Goal: Navigation & Orientation: Find specific page/section

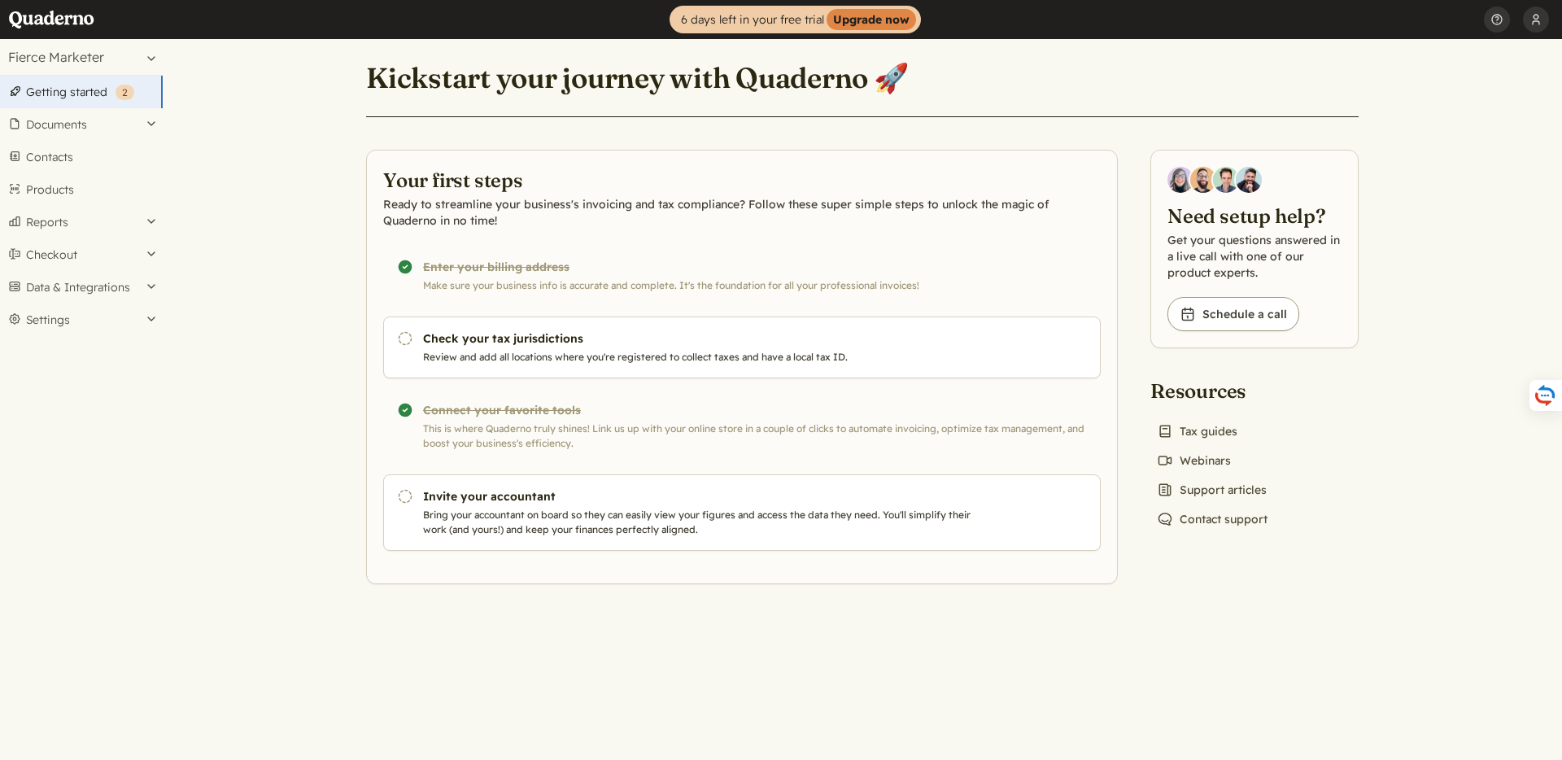
click at [268, 138] on main "Kickstart your journey with Quaderno 🚀 Your first steps Ready to streamline you…" at bounding box center [862, 399] width 1399 height 721
click at [1195, 423] on link "Book icon Tax guides" at bounding box center [1197, 431] width 94 height 23
click at [330, 200] on main "Kickstart your journey with Quaderno 🚀 Your first steps Ready to streamline you…" at bounding box center [862, 399] width 1399 height 721
click at [288, 360] on main "Kickstart your journey with Quaderno 🚀 Your first steps Ready to streamline you…" at bounding box center [862, 399] width 1399 height 721
click at [1552, 22] on ul "[PERSON_NAME] Profile Security API keys Notifications Log out Help Get help Dev…" at bounding box center [1523, 19] width 78 height 39
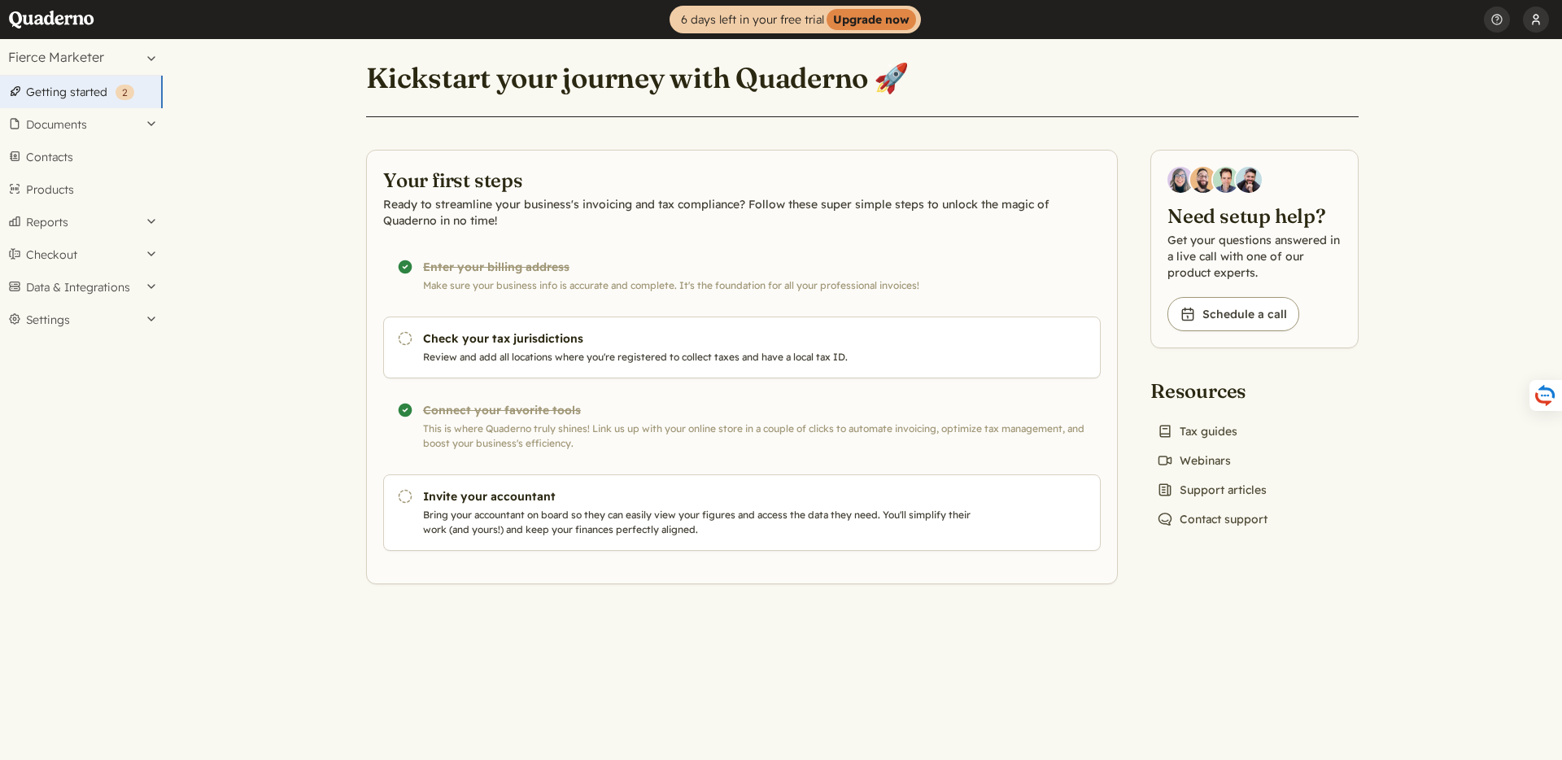
click at [1546, 21] on button "[PERSON_NAME]" at bounding box center [1536, 19] width 26 height 39
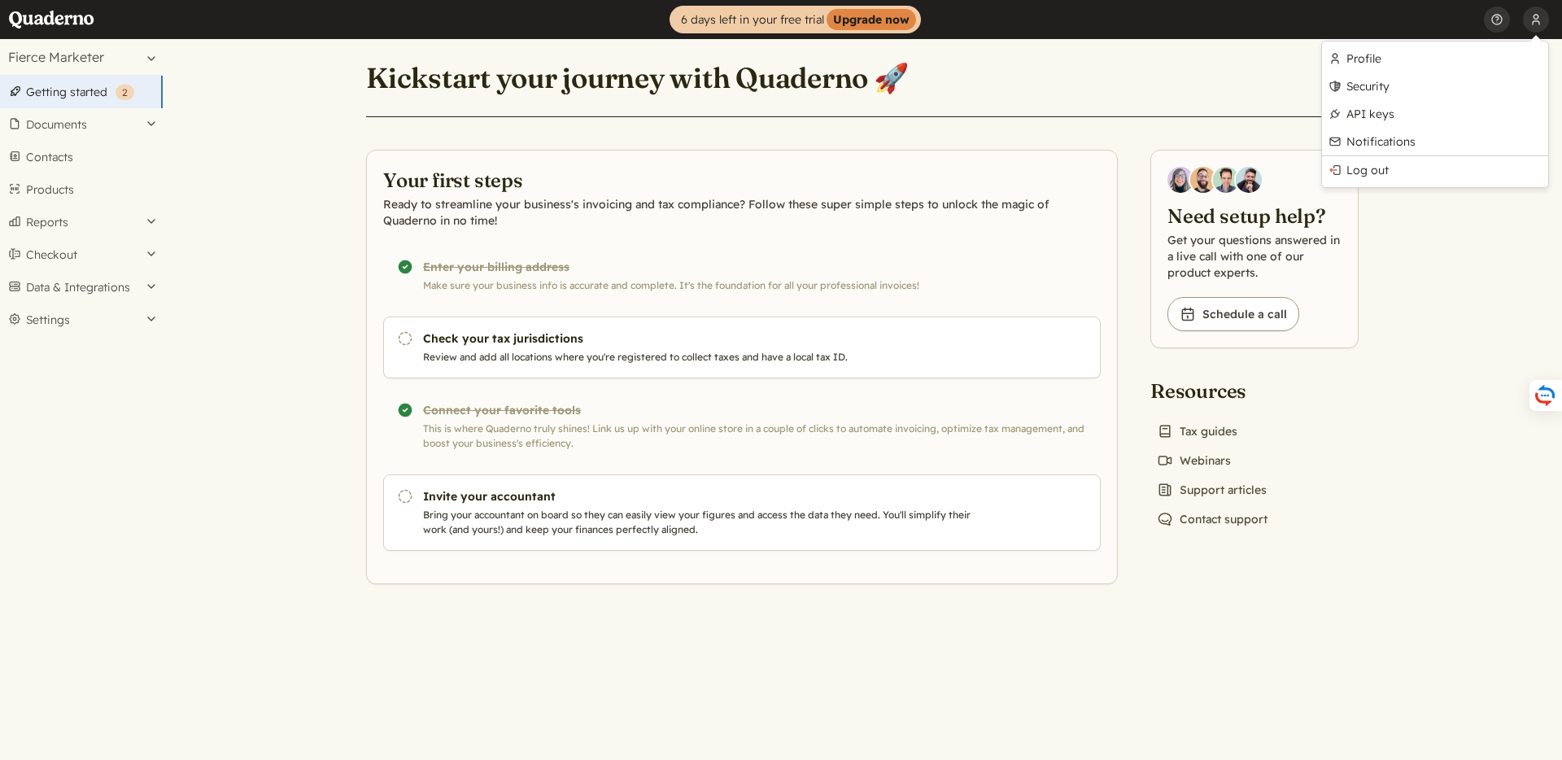
click at [1207, 38] on header "Home 6 days left in your free trial Upgrade now [PERSON_NAME] Profile Security …" at bounding box center [781, 19] width 1562 height 39
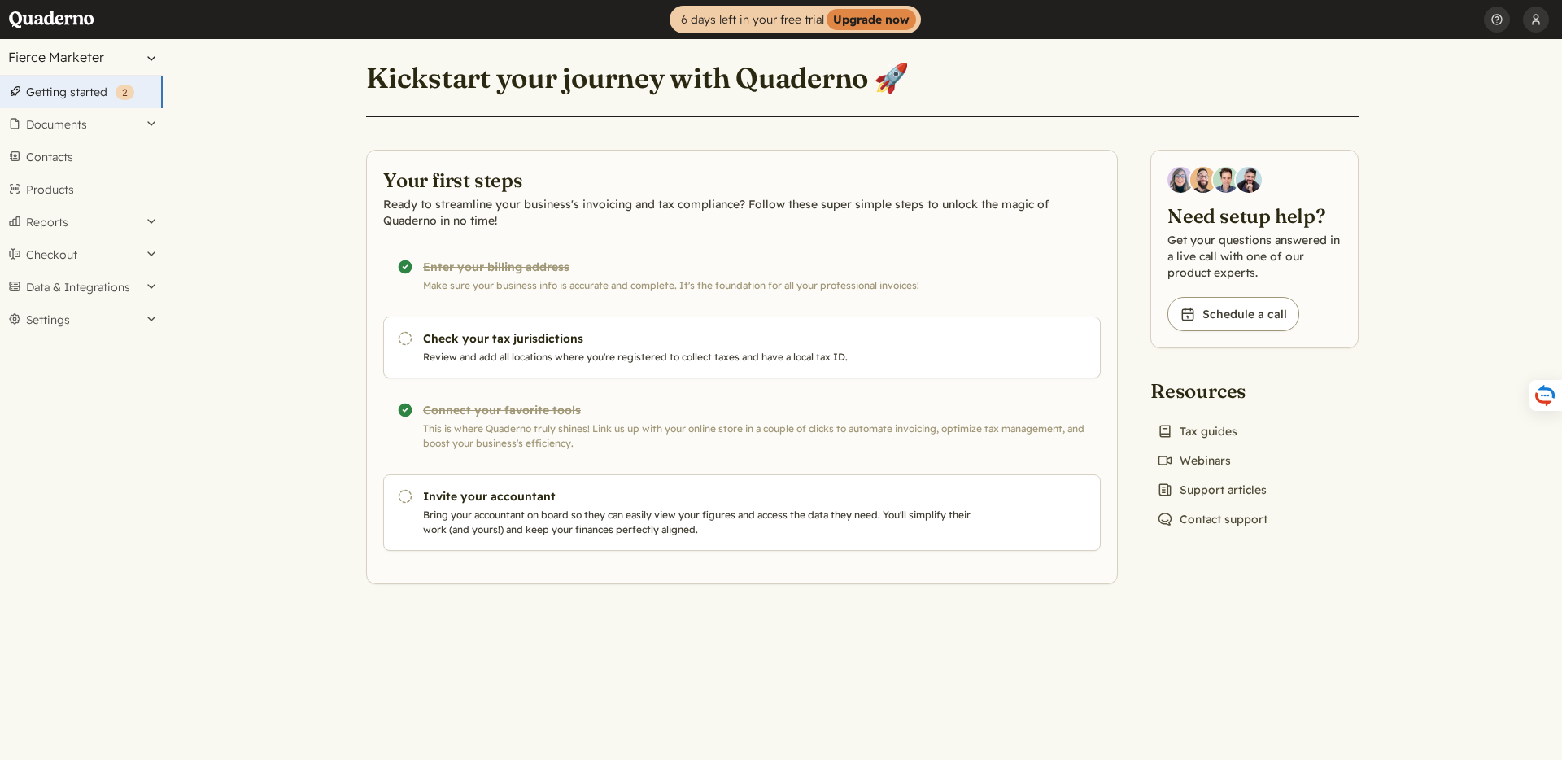
click at [73, 46] on button "Fierce Marketer" at bounding box center [81, 57] width 163 height 36
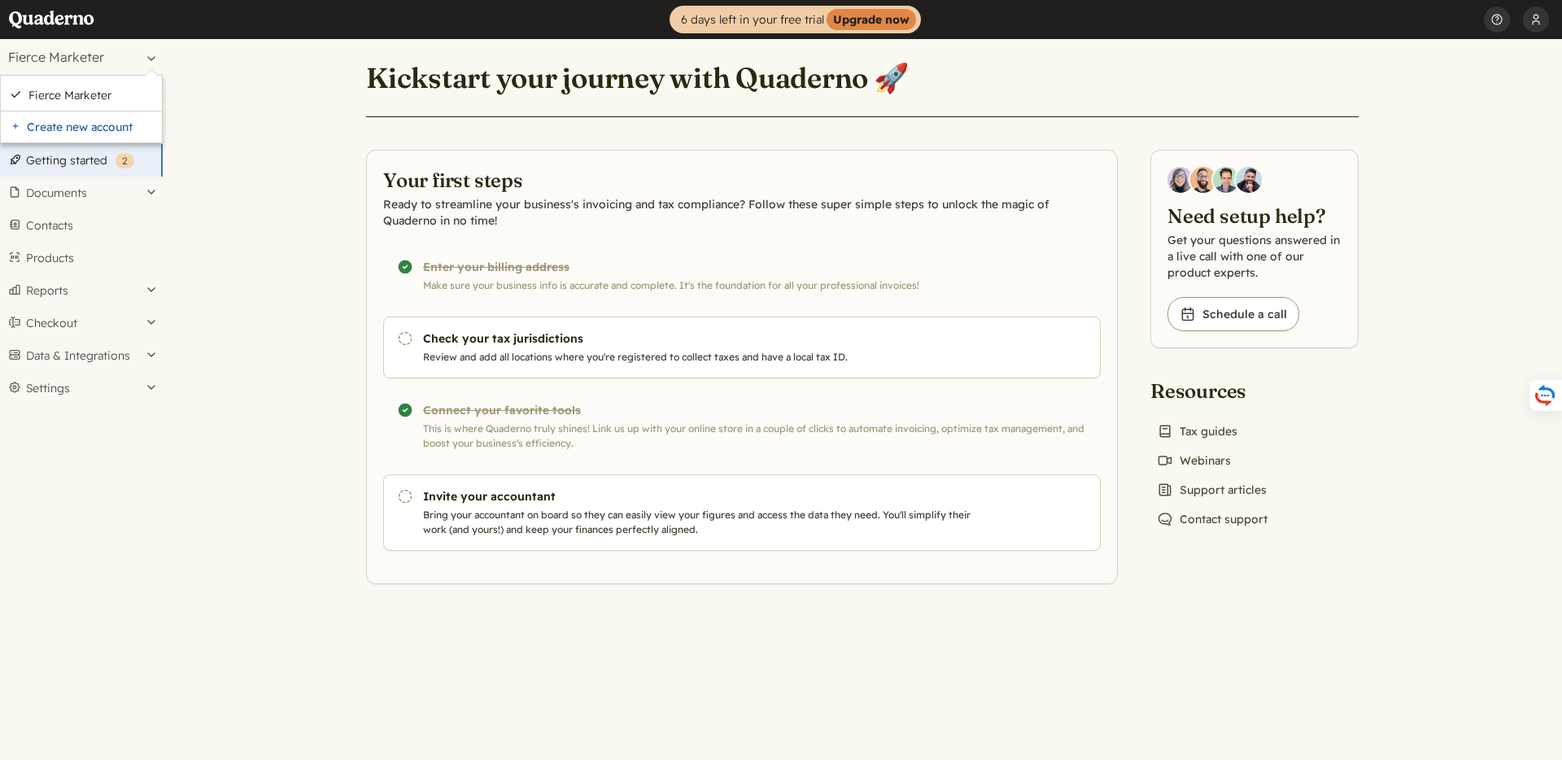
click at [277, 75] on main "Kickstart your journey with Quaderno 🚀 Your first steps Ready to streamline you…" at bounding box center [862, 399] width 1399 height 721
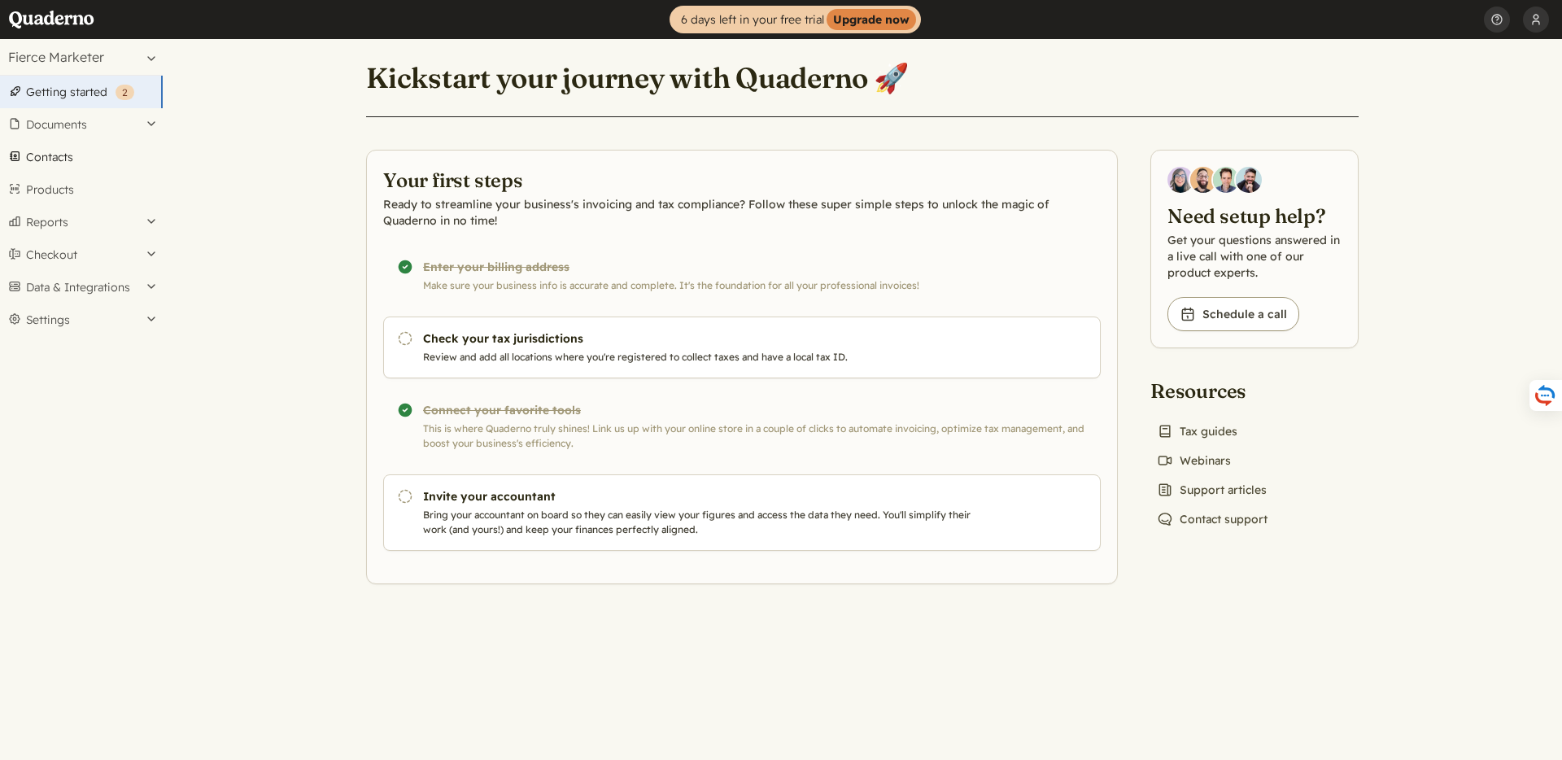
click at [77, 148] on link "Contacts" at bounding box center [81, 157] width 163 height 33
